Goal: Transaction & Acquisition: Purchase product/service

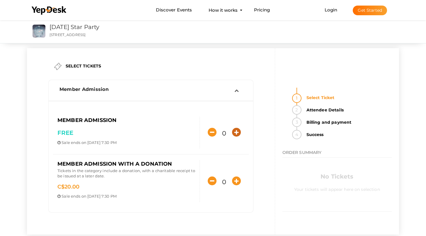
click at [237, 133] on icon "button" at bounding box center [236, 132] width 9 height 9
type input "1"
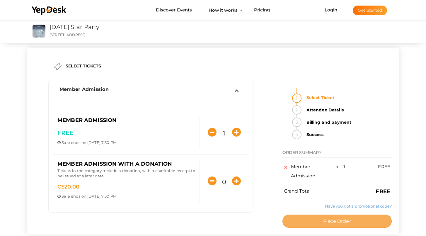
click at [326, 218] on span "Place Order" at bounding box center [337, 221] width 28 height 6
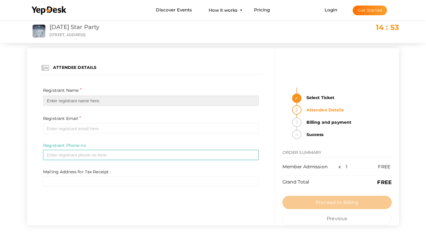
click at [252, 101] on input "text" at bounding box center [151, 101] width 216 height 10
type input "[PERSON_NAME]"
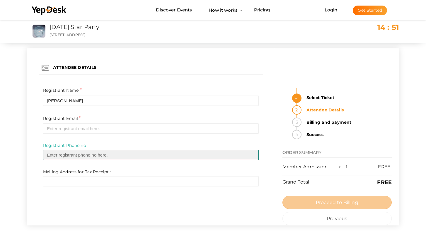
type input "2507080839"
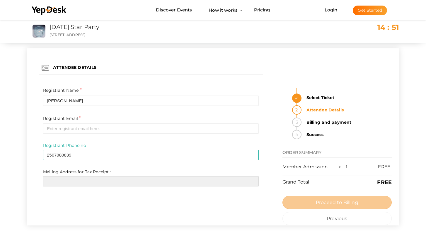
type input "[STREET_ADDRESS]"
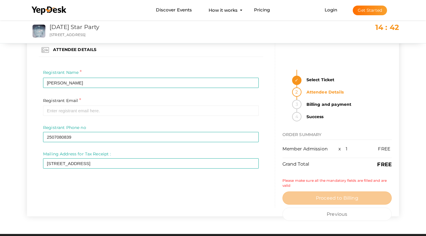
scroll to position [18, 0]
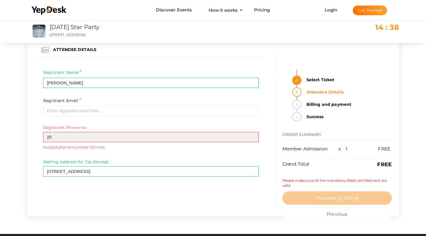
type input "2"
type input "7788405158"
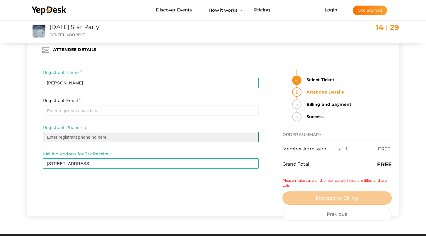
type input "7788405158"
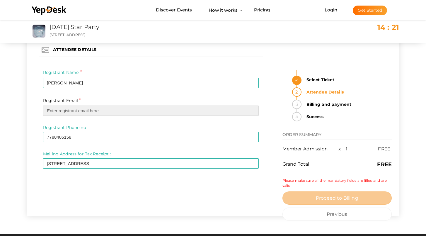
type input "[EMAIL_ADDRESS][DOMAIN_NAME]"
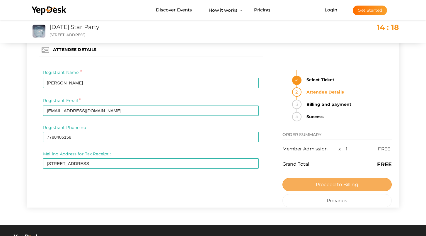
click at [301, 178] on button "Proceed to Billing" at bounding box center [337, 184] width 109 height 13
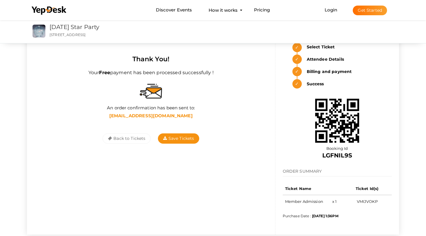
scroll to position [13, 0]
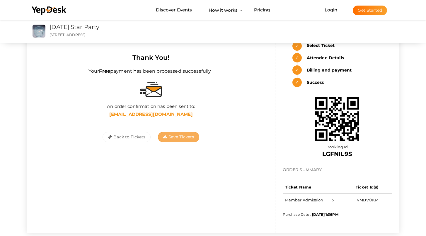
click at [170, 138] on span "Save Tickets" at bounding box center [178, 136] width 31 height 5
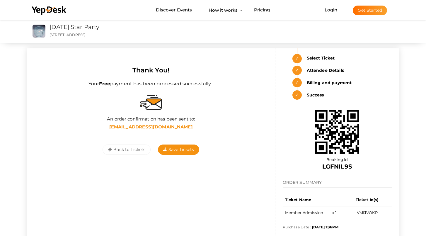
scroll to position [0, 0]
